Goal: Navigation & Orientation: Go to known website

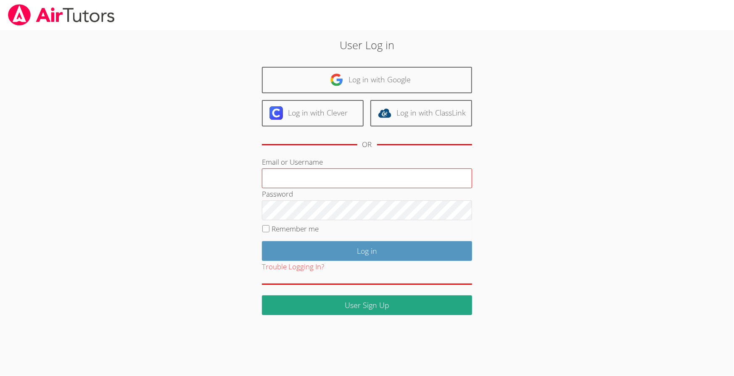
click at [334, 180] on input "Email or Username" at bounding box center [367, 178] width 210 height 20
click at [328, 220] on fieldset "Remember me" at bounding box center [367, 230] width 210 height 21
click at [326, 181] on input "Email or Username" at bounding box center [367, 178] width 210 height 20
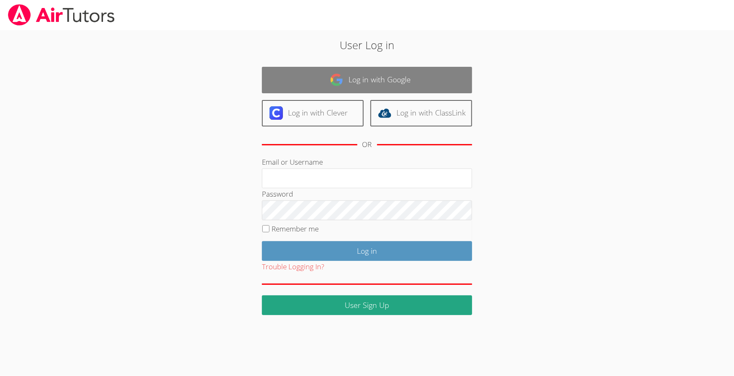
click at [276, 69] on link "Log in with Google" at bounding box center [367, 80] width 210 height 26
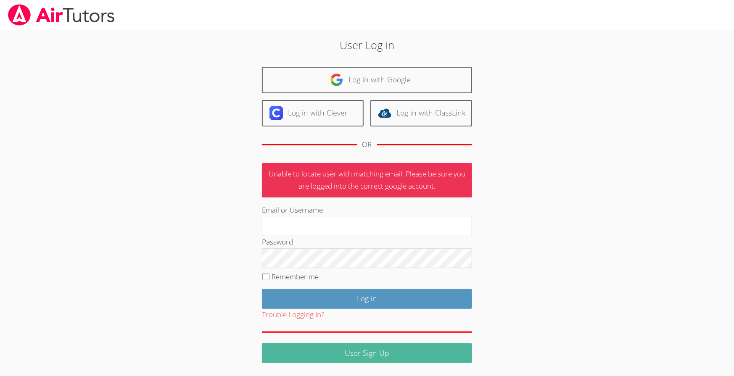
click at [327, 354] on link "User Sign Up" at bounding box center [367, 353] width 210 height 20
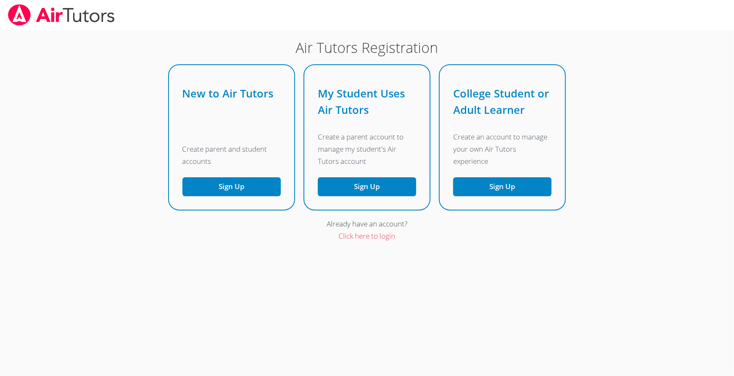
click at [89, 26] on link at bounding box center [61, 15] width 123 height 30
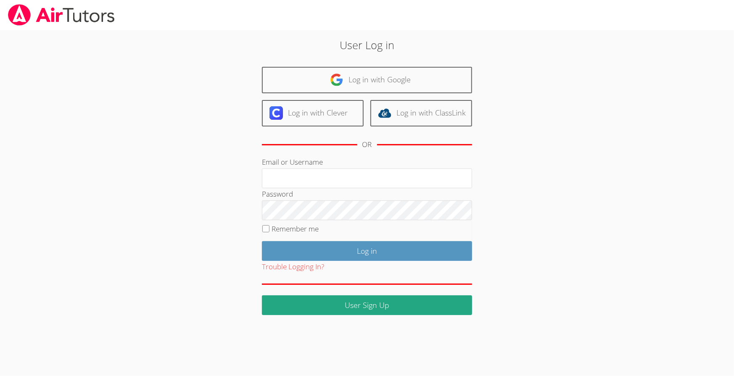
click at [81, 28] on link at bounding box center [61, 15] width 123 height 30
click at [81, 20] on img at bounding box center [61, 14] width 108 height 21
